Goal: Transaction & Acquisition: Purchase product/service

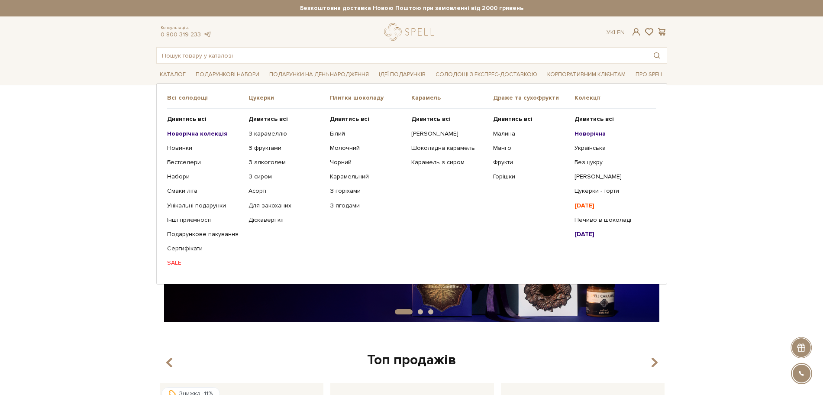
click at [171, 260] on link "SALE" at bounding box center [204, 263] width 75 height 8
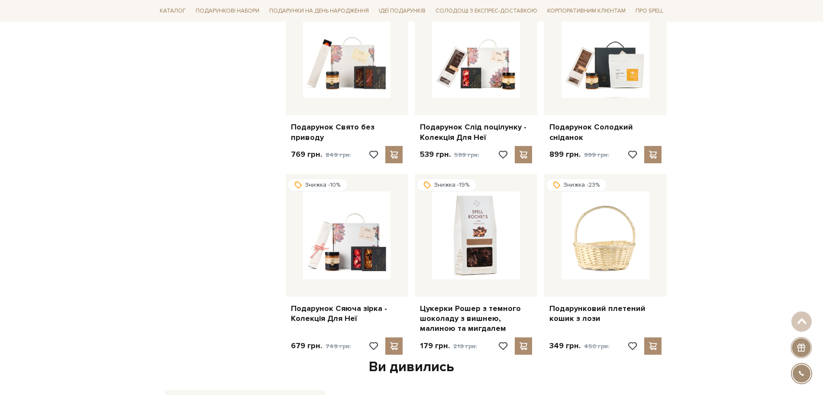
scroll to position [758, 0]
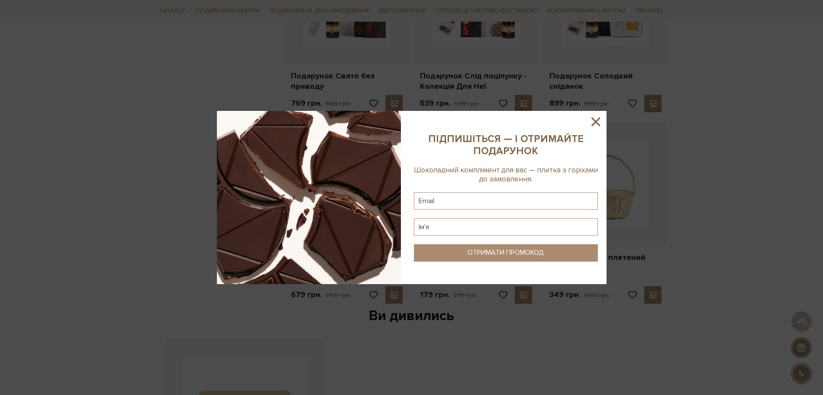
click at [595, 124] on icon at bounding box center [595, 121] width 15 height 15
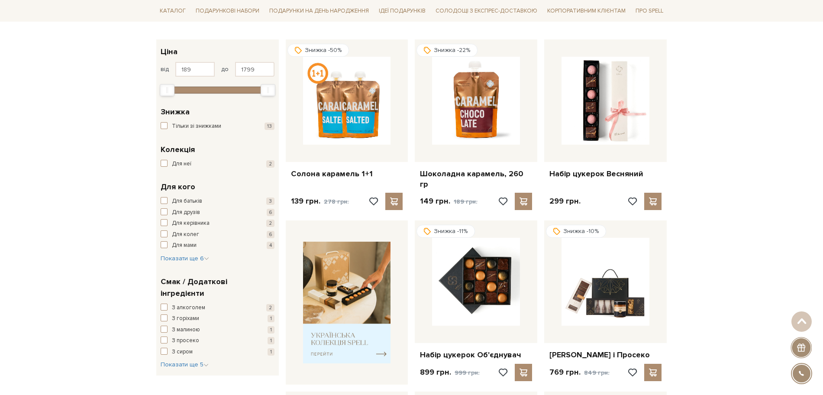
scroll to position [54, 0]
